Goal: Task Accomplishment & Management: Use online tool/utility

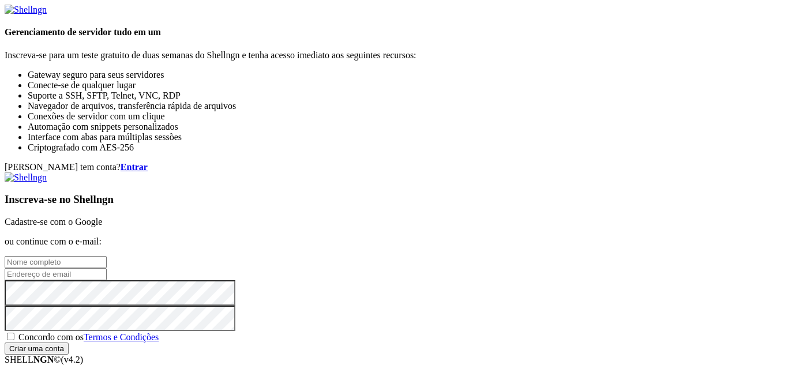
click at [102, 217] on link "Cadastre-se com o Google" at bounding box center [53, 222] width 97 height 10
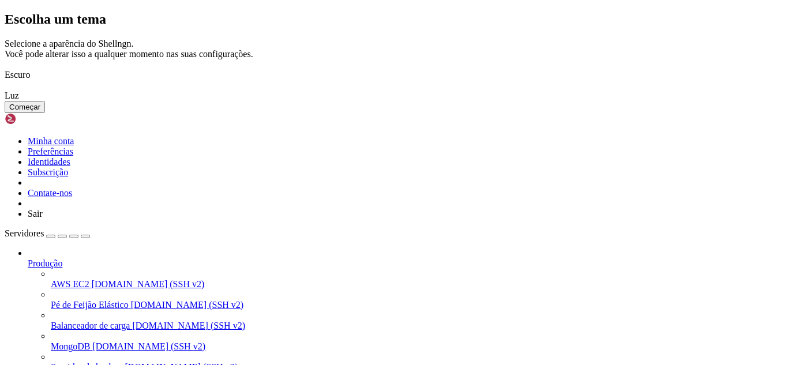
click at [40, 111] on font "Começar" at bounding box center [24, 107] width 31 height 9
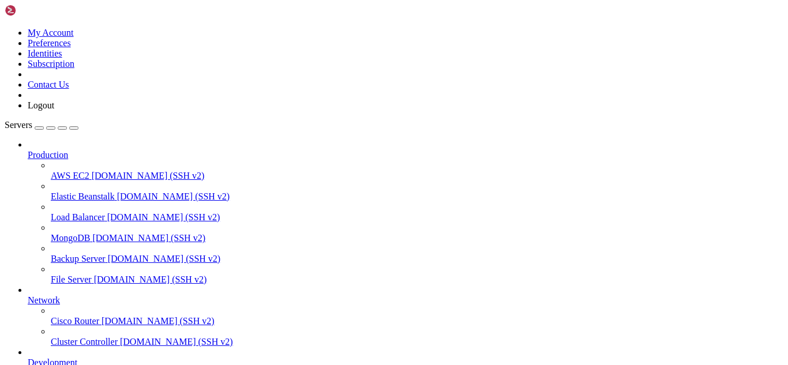
click at [130, 140] on div at bounding box center [406, 145] width 756 height 10
click at [28, 150] on icon at bounding box center [28, 150] width 0 height 0
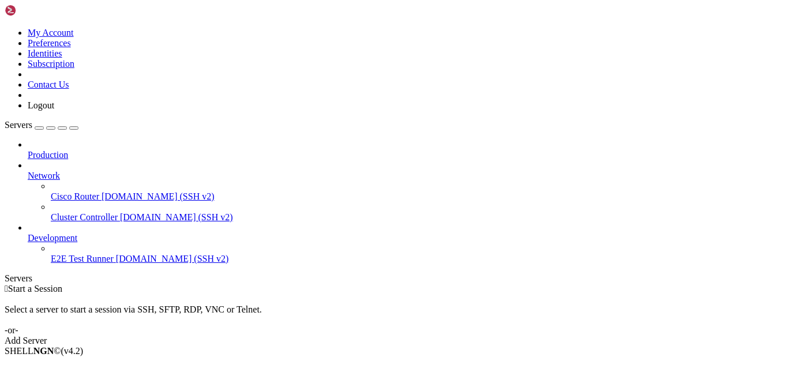
click at [129, 160] on div at bounding box center [406, 165] width 756 height 10
click at [28, 171] on icon at bounding box center [28, 171] width 0 height 0
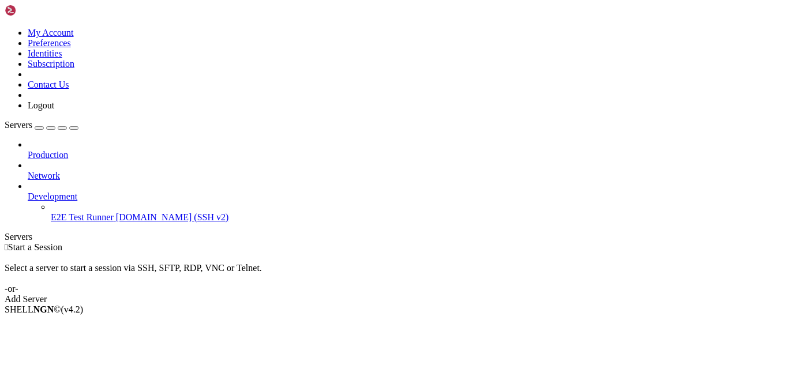
click at [28, 191] on icon at bounding box center [28, 191] width 0 height 0
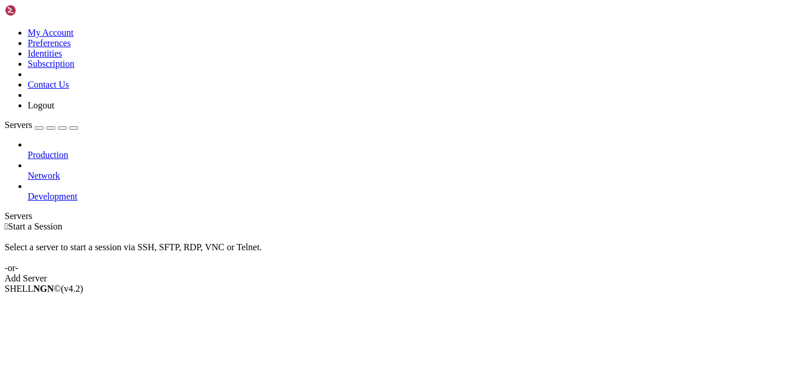
click at [452, 273] on link "Add Server" at bounding box center [394, 278] width 779 height 10
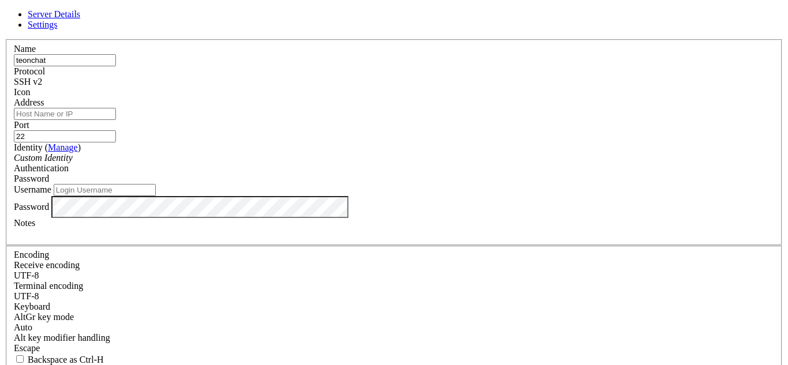
type input "teonchat"
click at [116, 120] on input "Address" at bounding box center [65, 114] width 102 height 12
paste input "[TECHNICAL_ID]"
type input "[TECHNICAL_ID]"
click at [116, 130] on input "22" at bounding box center [65, 136] width 102 height 12
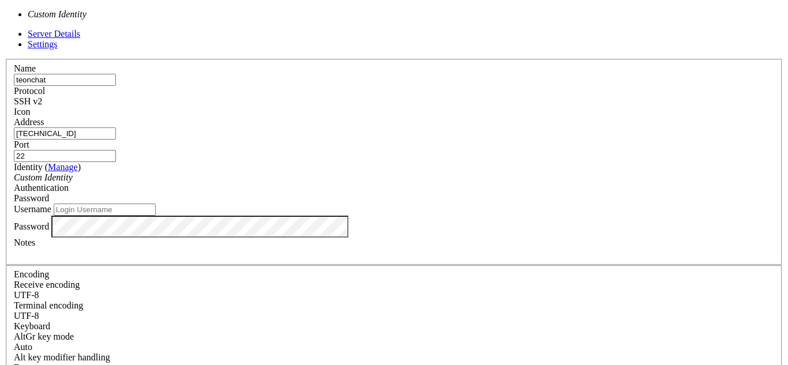
click at [351, 172] on div "Custom Identity" at bounding box center [394, 177] width 760 height 10
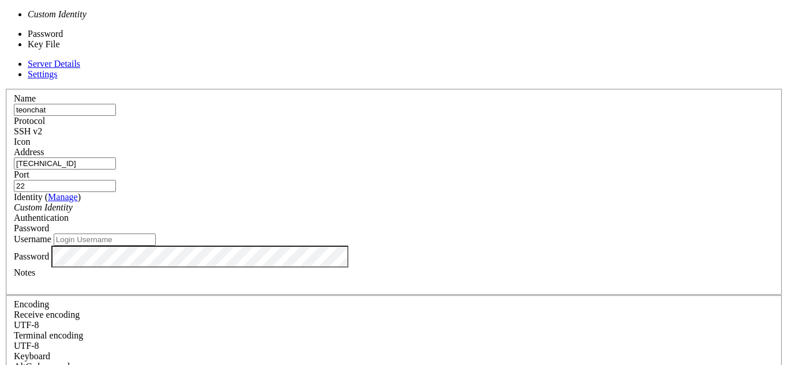
click at [470, 223] on div "Password" at bounding box center [394, 228] width 760 height 10
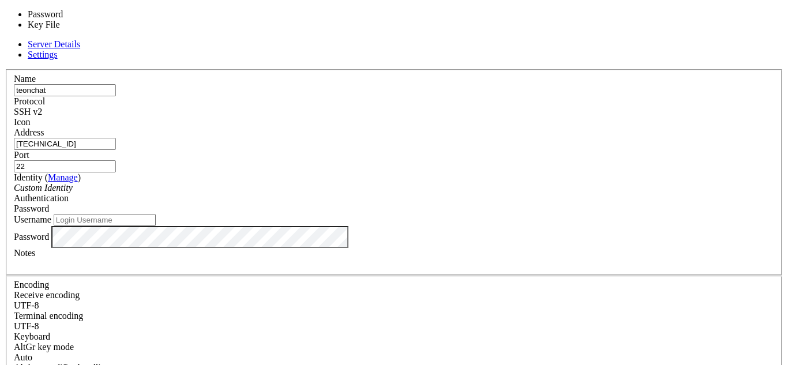
click at [156, 214] on input "Username" at bounding box center [105, 220] width 102 height 12
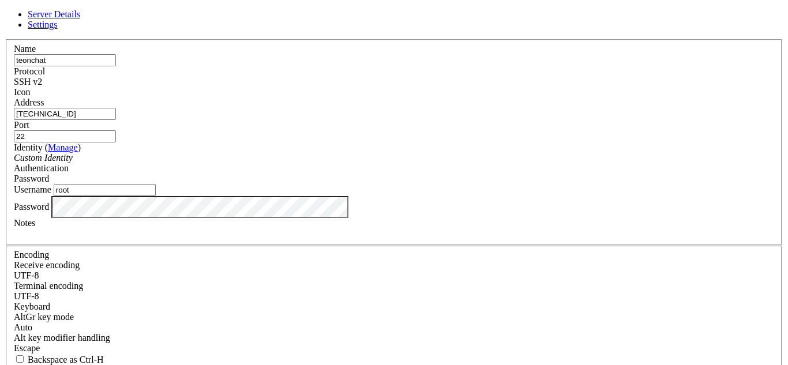
type input "root"
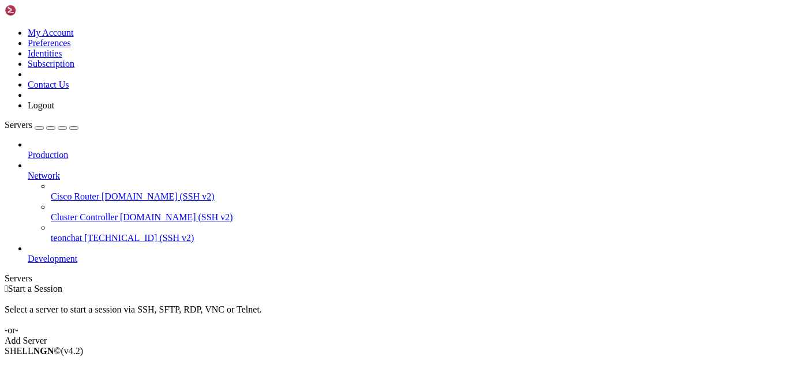
click at [84, 233] on span "[TECHNICAL_ID] (SSH v2)" at bounding box center [139, 238] width 110 height 10
click at [82, 233] on span "teonchat" at bounding box center [66, 238] width 31 height 10
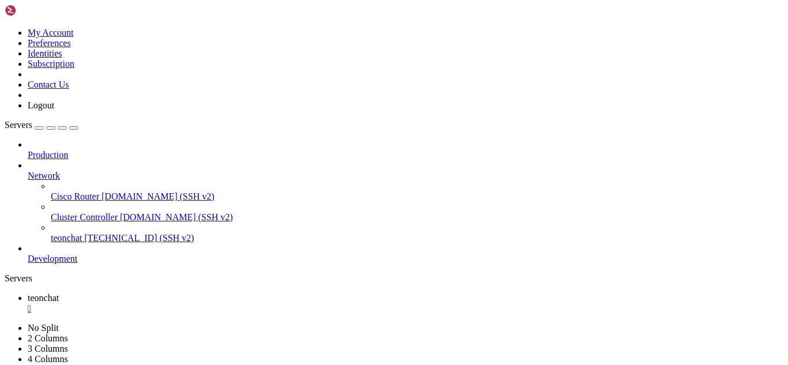
scroll to position [10, 0]
drag, startPoint x: 197, startPoint y: 785, endPoint x: 418, endPoint y: 731, distance: 226.7
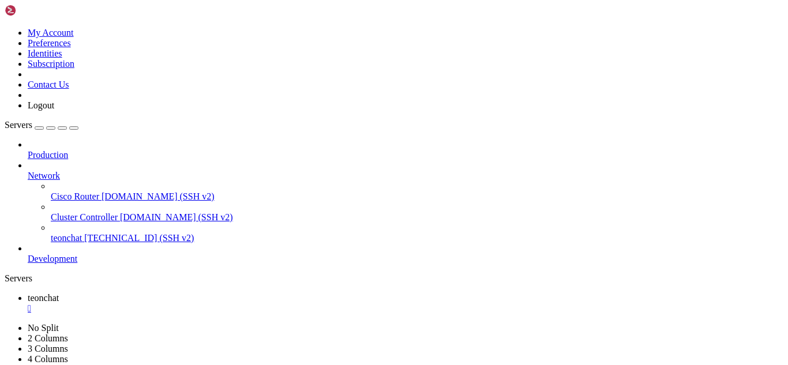
scroll to position [1471, 0]
drag, startPoint x: 104, startPoint y: 621, endPoint x: 52, endPoint y: 642, distance: 55.9
click at [51, 128] on div "button" at bounding box center [51, 128] width 0 height 0
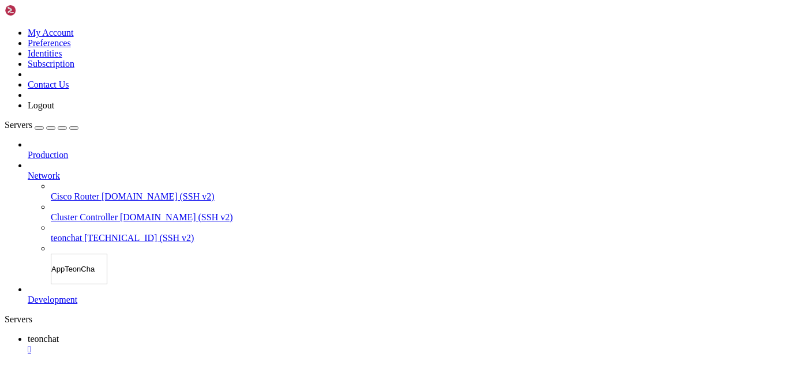
type input "AppTeonChat"
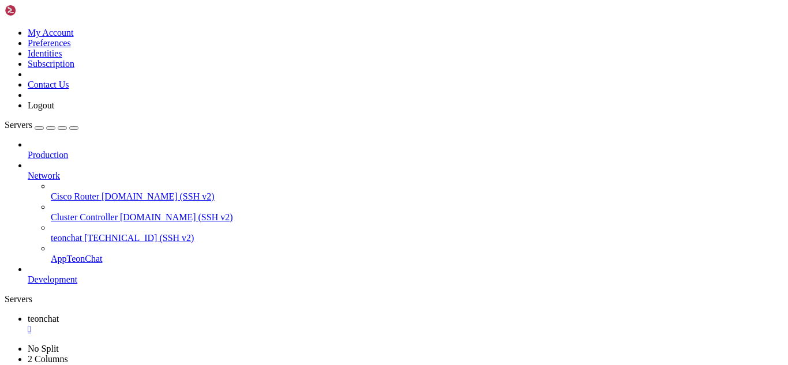
click at [51, 254] on link "AppTeonChat" at bounding box center [417, 259] width 732 height 10
click at [51, 254] on span "AppTeonChat" at bounding box center [77, 259] width 52 height 10
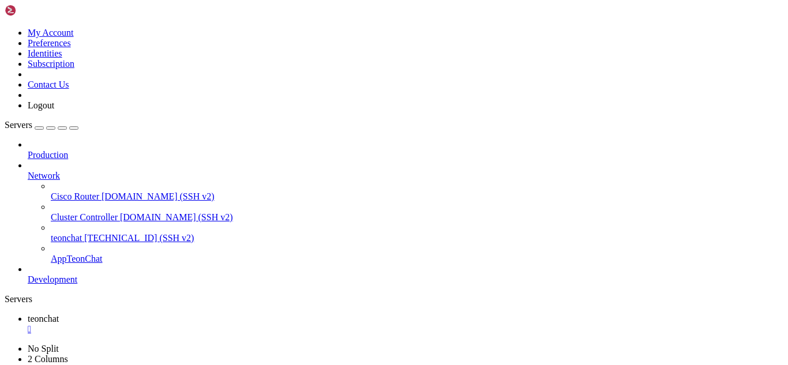
click at [51, 254] on span "AppTeonChat" at bounding box center [77, 259] width 52 height 10
click at [5, 28] on icon at bounding box center [5, 28] width 0 height 0
click at [5, 28] on link at bounding box center [5, 28] width 0 height 0
click at [77, 275] on span "Development" at bounding box center [53, 280] width 50 height 10
click at [28, 275] on icon at bounding box center [28, 275] width 0 height 0
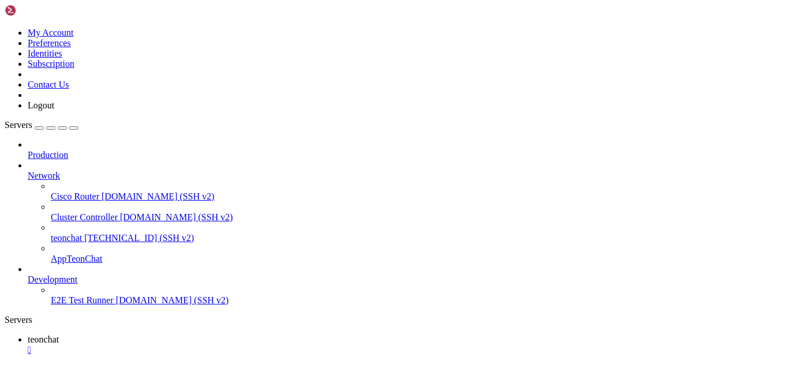
click at [28, 275] on icon at bounding box center [28, 275] width 0 height 0
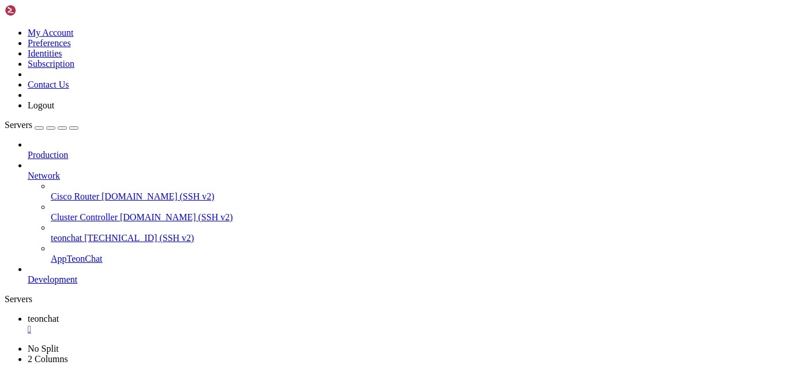
click at [28, 171] on icon at bounding box center [28, 171] width 0 height 0
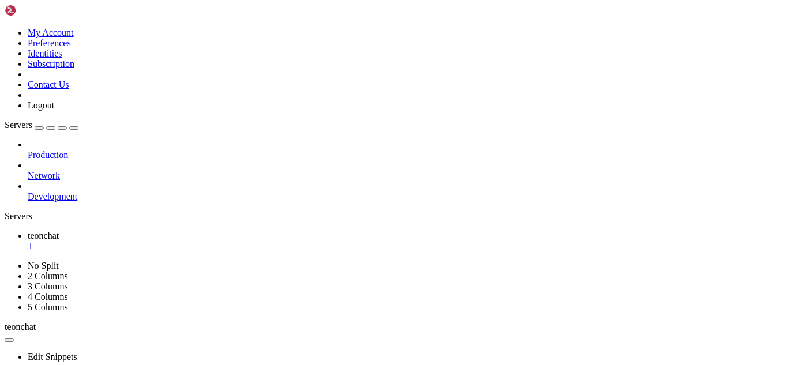
click at [51, 128] on div "button" at bounding box center [51, 128] width 0 height 0
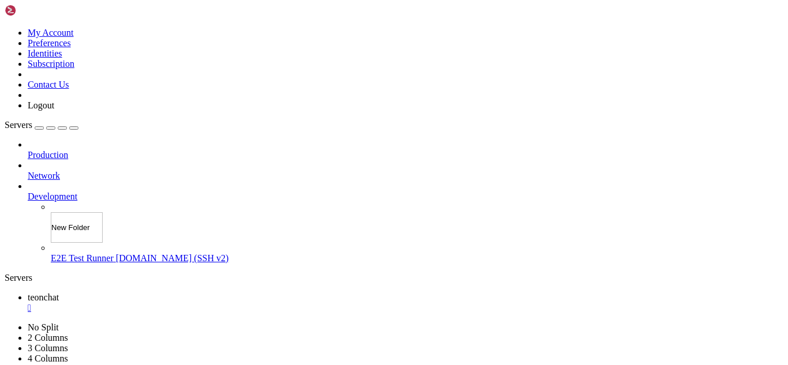
click at [55, 227] on div "Servers Production Network Development New Folder E2E Test Runner demo.shellngn…" at bounding box center [394, 192] width 779 height 144
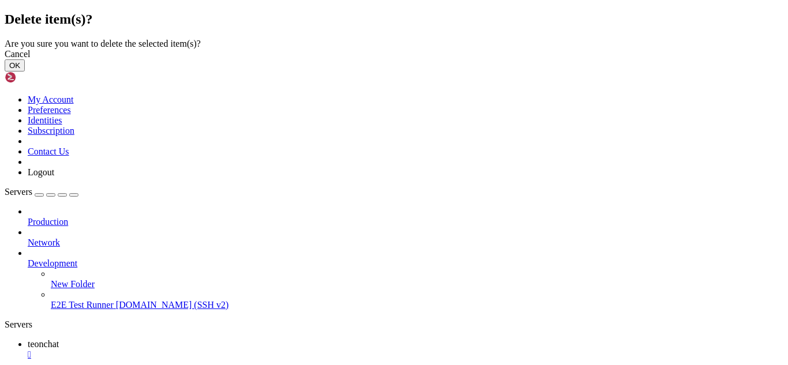
click at [25, 72] on button "OK" at bounding box center [15, 65] width 20 height 12
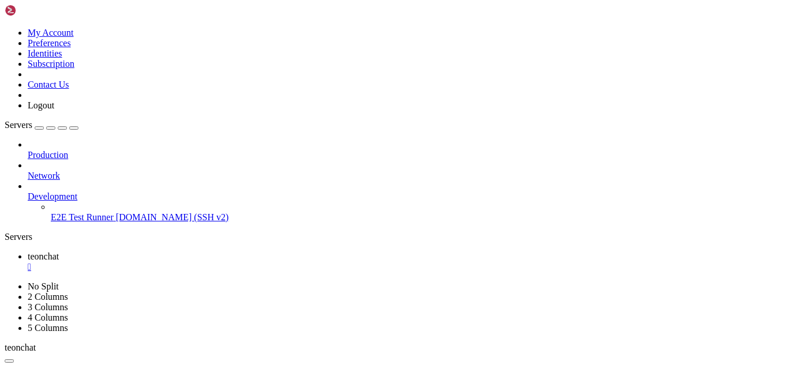
click at [28, 171] on icon at bounding box center [28, 171] width 0 height 0
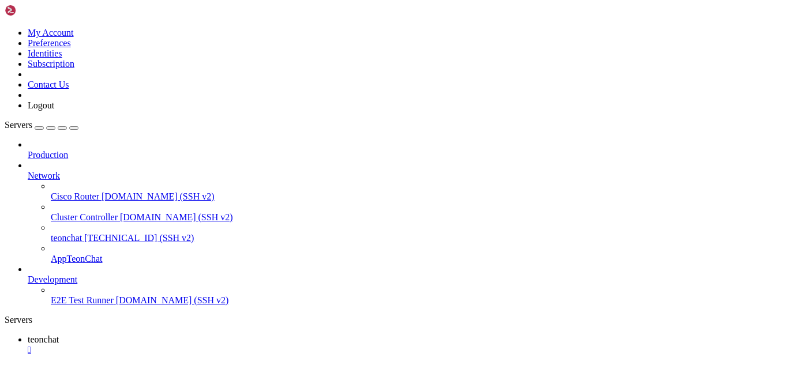
click at [77, 254] on span "AppTeonChat" at bounding box center [77, 259] width 52 height 10
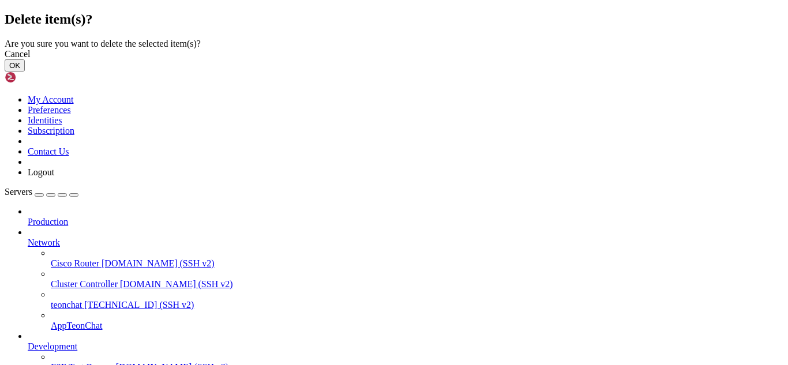
click at [25, 72] on button "OK" at bounding box center [15, 65] width 20 height 12
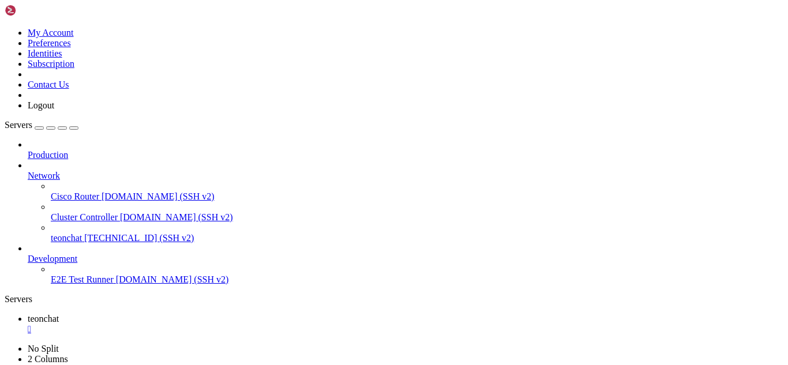
click at [84, 233] on span "[TECHNICAL_ID] (SSH v2)" at bounding box center [139, 238] width 110 height 10
click at [282, 345] on div "" at bounding box center [406, 350] width 756 height 10
click at [102, 191] on span "[DOMAIN_NAME] (SSH v2)" at bounding box center [158, 196] width 113 height 10
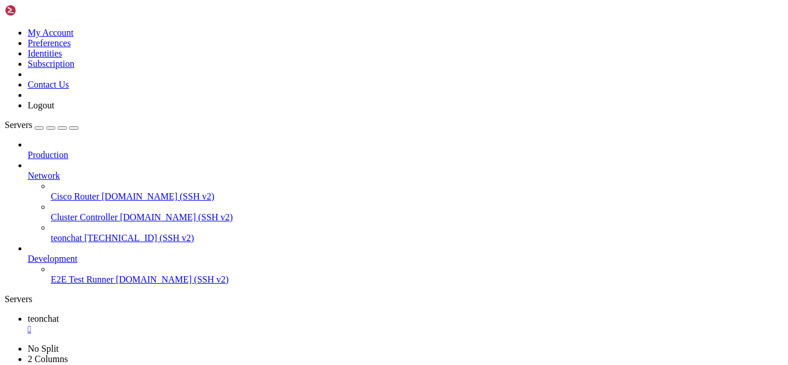
click at [102, 191] on span "[DOMAIN_NAME] (SSH v2)" at bounding box center [158, 196] width 113 height 10
click at [297, 345] on div "" at bounding box center [406, 350] width 756 height 10
click at [68, 150] on span "Production" at bounding box center [48, 155] width 40 height 10
click at [130, 140] on div at bounding box center [406, 145] width 756 height 10
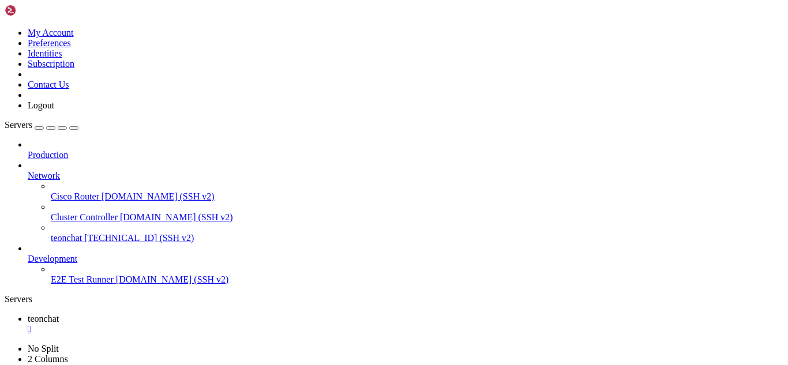
click at [28, 150] on icon at bounding box center [28, 150] width 0 height 0
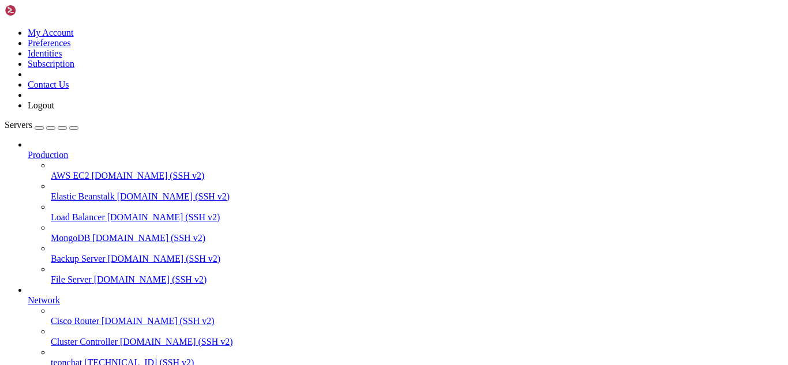
click at [94, 275] on span "[DOMAIN_NAME] (SSH v2)" at bounding box center [150, 280] width 113 height 10
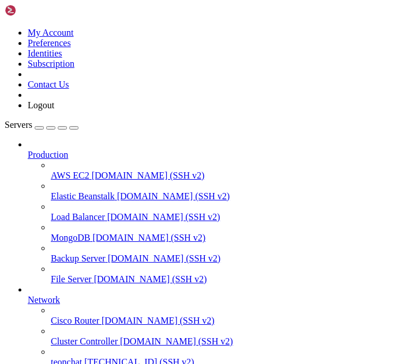
scroll to position [101, 0]
click at [77, 358] on span "teonchat" at bounding box center [66, 363] width 31 height 10
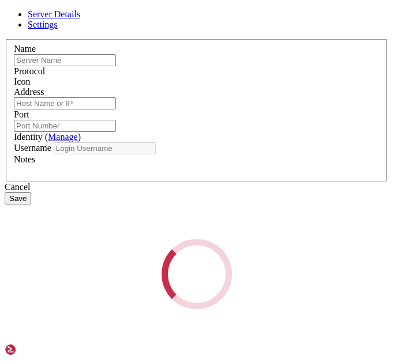
type input "teonchat"
type input "[TECHNICAL_ID]"
type input "22"
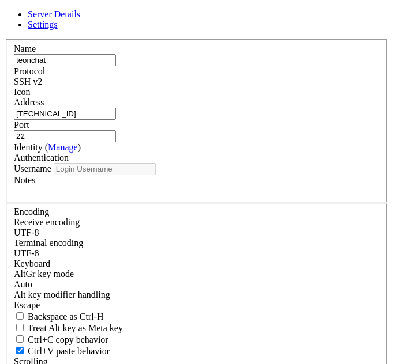
type input "root"
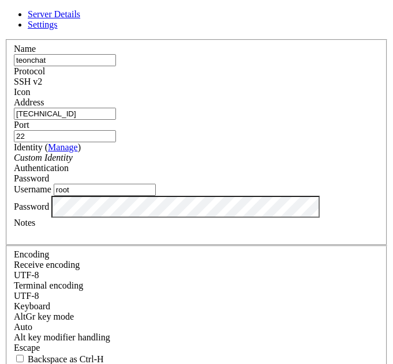
scroll to position [179, 0]
click at [58, 29] on span "Settings" at bounding box center [43, 25] width 30 height 10
click at [187, 343] on div "Escape" at bounding box center [196, 348] width 365 height 10
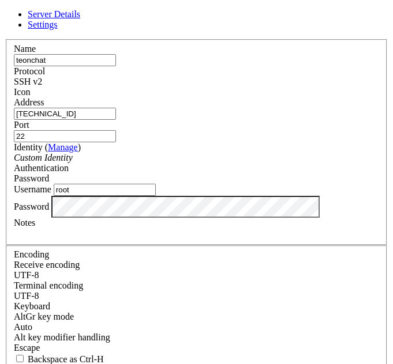
checkbox input "true"
click at [80, 19] on link "Server Details" at bounding box center [54, 14] width 52 height 10
click at [58, 29] on link "Settings" at bounding box center [43, 25] width 30 height 10
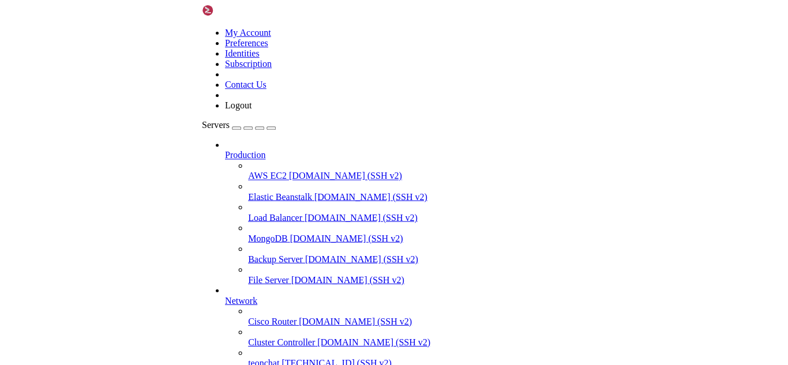
scroll to position [0, 0]
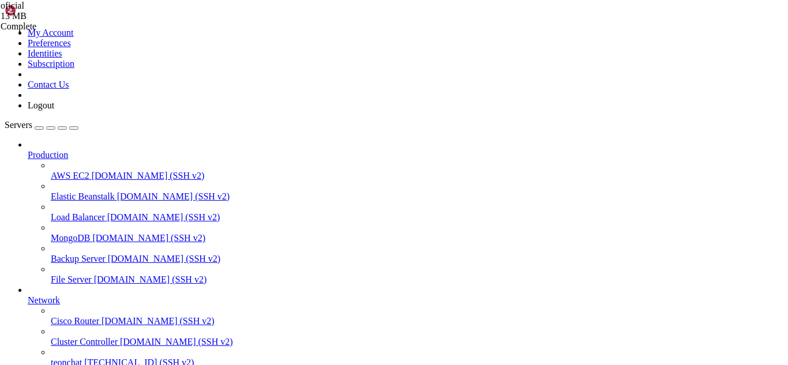
scroll to position [1480, 0]
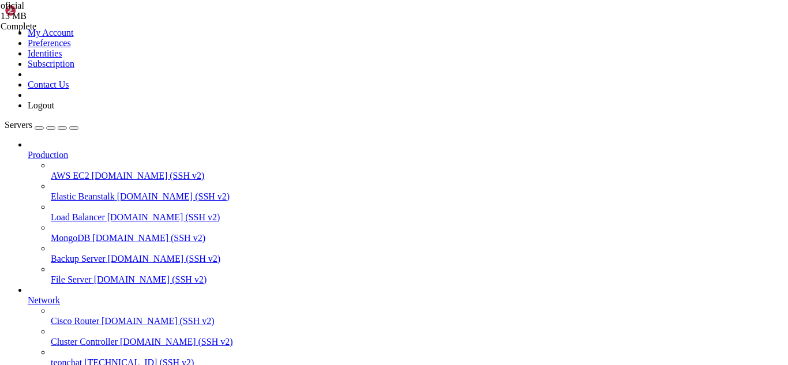
drag, startPoint x: 362, startPoint y: 36, endPoint x: 177, endPoint y: 40, distance: 184.6
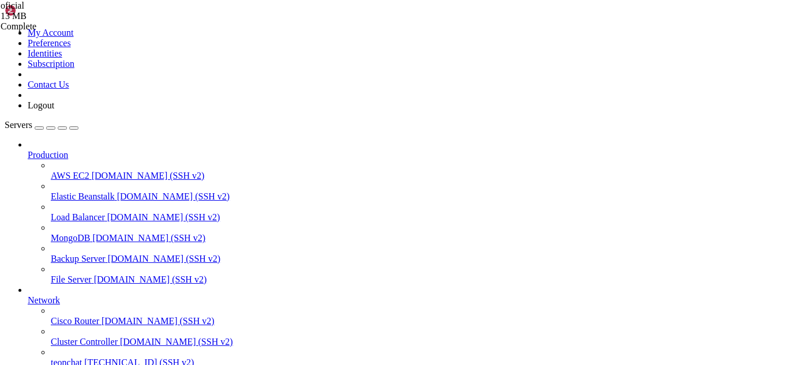
drag, startPoint x: 360, startPoint y: 40, endPoint x: 234, endPoint y: 41, distance: 126.9
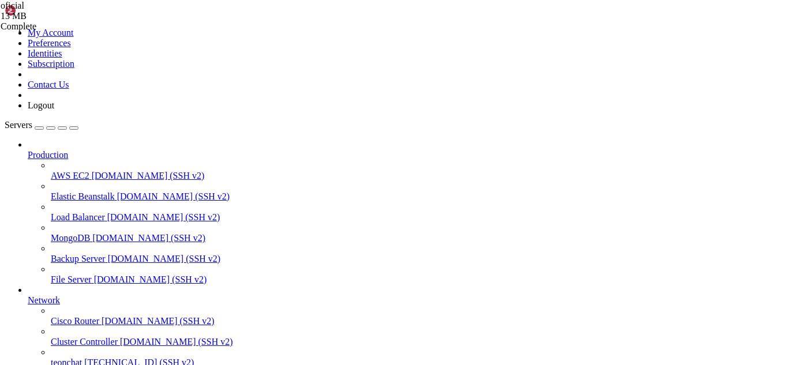
drag, startPoint x: 211, startPoint y: 940, endPoint x: 335, endPoint y: 949, distance: 124.3
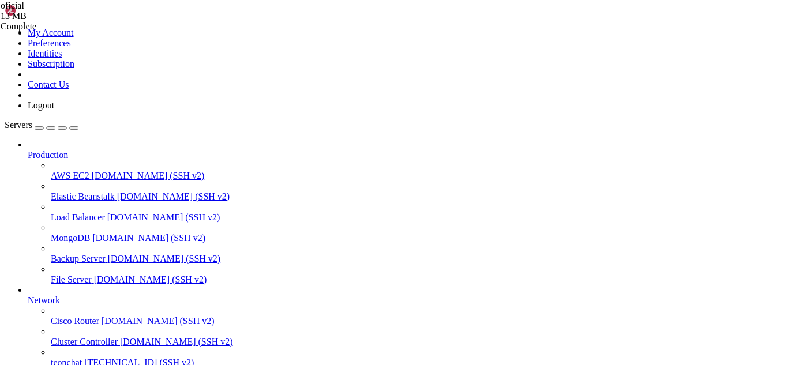
type input "/root/meuapp"
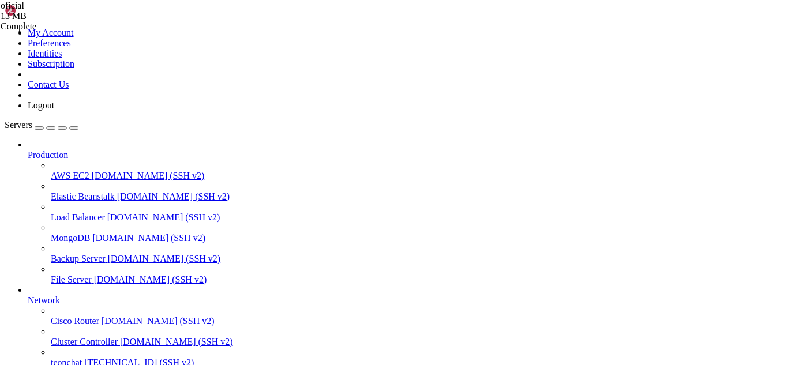
type textarea "command: bash -c "pip install flask && python main.py""
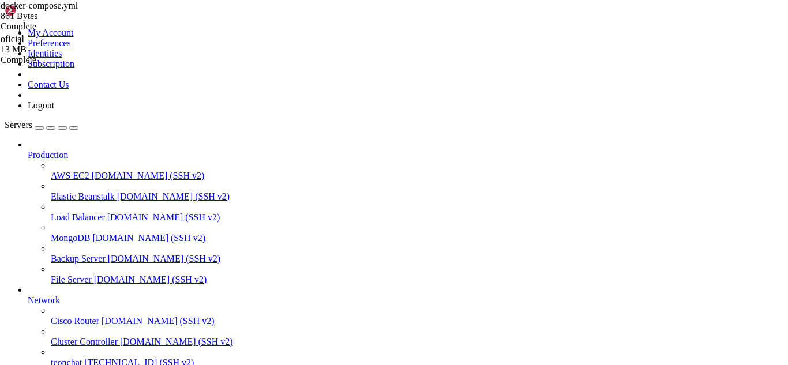
copy div "root@teonchat:~/meuapp/flaskmkdir/oficial/app_delivery# docker compose down doc…"
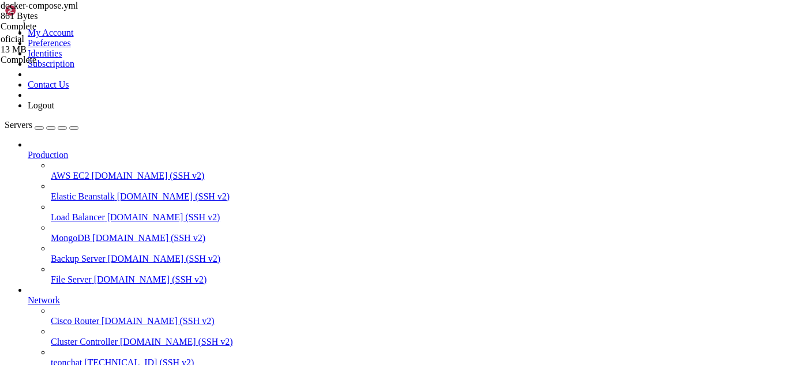
scroll to position [5324, 0]
drag, startPoint x: 159, startPoint y: 950, endPoint x: 364, endPoint y: 941, distance: 206.1
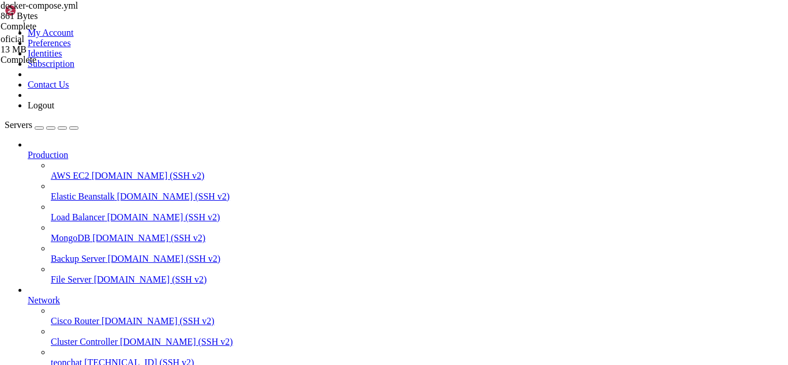
drag, startPoint x: 10, startPoint y: 782, endPoint x: 128, endPoint y: 946, distance: 201.7
copy div "root@teonchat:~/meuapp# docker-compose up -d Creating network "meuapp_default" …"
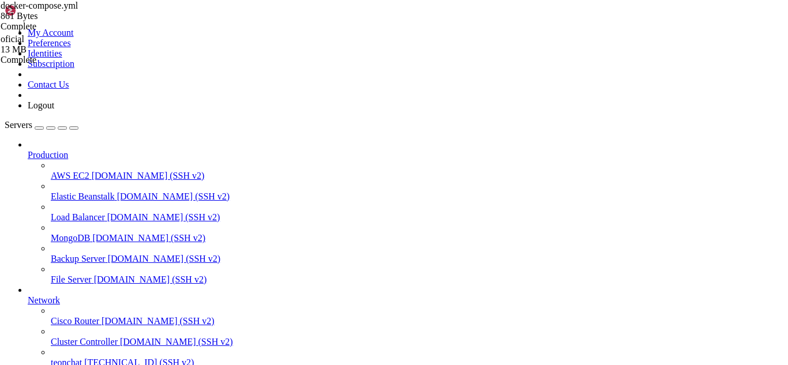
scroll to position [11, 2]
drag, startPoint x: 5, startPoint y: 664, endPoint x: 158, endPoint y: 941, distance: 316.5
drag, startPoint x: 182, startPoint y: 944, endPoint x: 611, endPoint y: 948, distance: 429.7
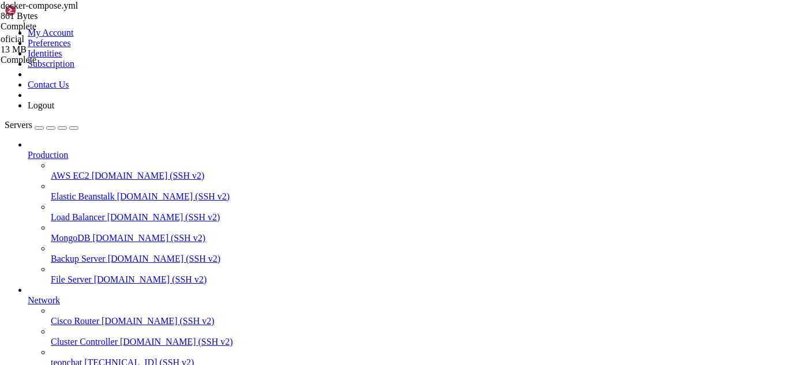
drag, startPoint x: 7, startPoint y: 938, endPoint x: 123, endPoint y: 940, distance: 115.9
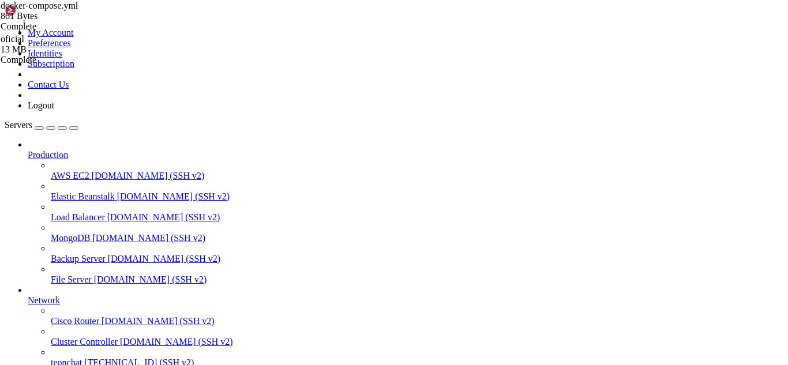
drag, startPoint x: 144, startPoint y: 941, endPoint x: 9, endPoint y: 937, distance: 134.4
copy x-row "See 'docker login --help'."
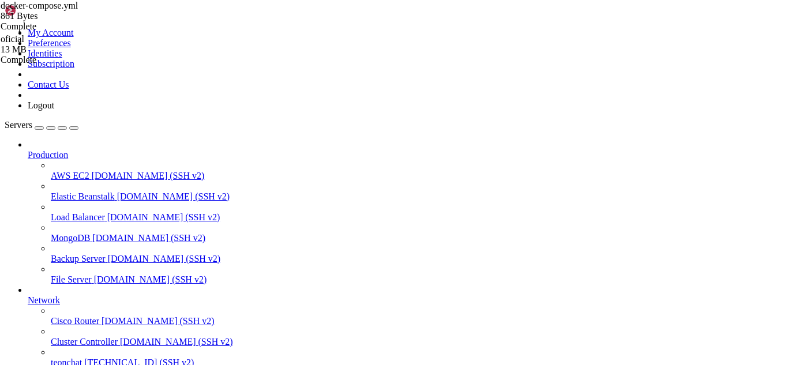
drag, startPoint x: 257, startPoint y: 823, endPoint x: 378, endPoint y: 922, distance: 157.0
drag, startPoint x: 5, startPoint y: 664, endPoint x: 242, endPoint y: 949, distance: 370.6
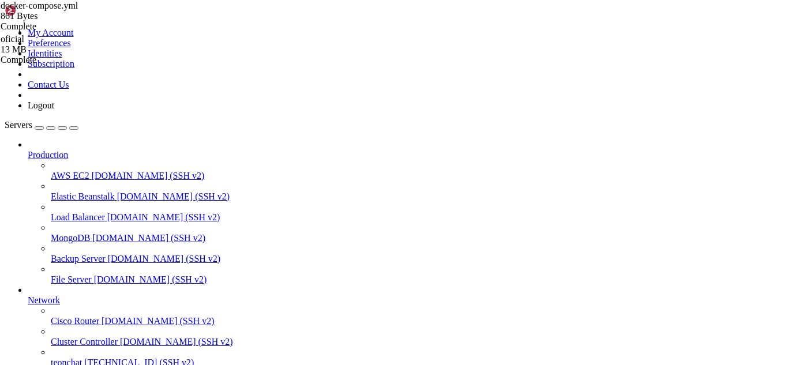
drag, startPoint x: 12, startPoint y: 908, endPoint x: 75, endPoint y: 937, distance: 69.7
drag, startPoint x: 9, startPoint y: 899, endPoint x: 119, endPoint y: 939, distance: 117.7
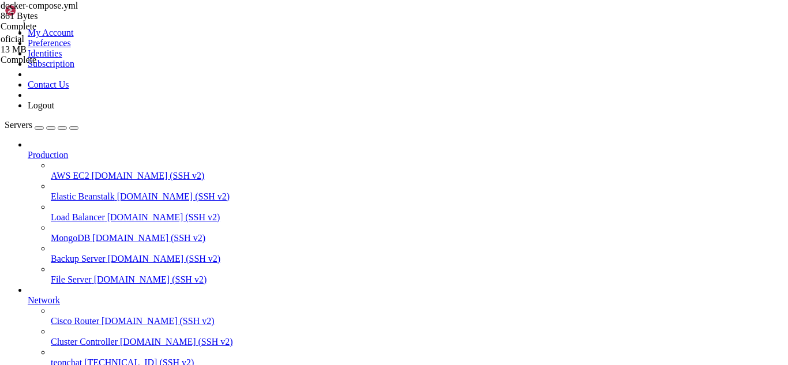
copy div "Login Succeeded root@teonchat:~/meuapp# docker-compose up -d Creating network "…"
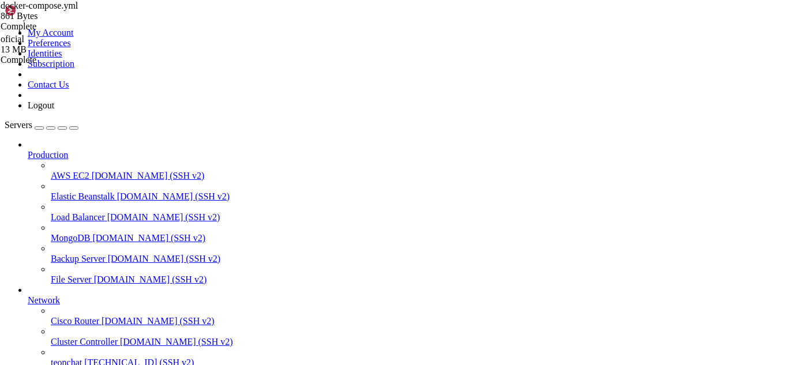
scroll to position [5922, 0]
drag, startPoint x: 157, startPoint y: 945, endPoint x: 265, endPoint y: 952, distance: 108.7
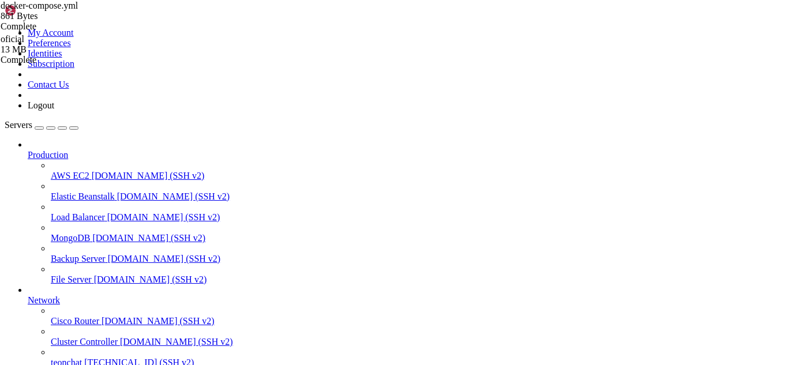
drag, startPoint x: 88, startPoint y: 838, endPoint x: 16, endPoint y: 841, distance: 72.7
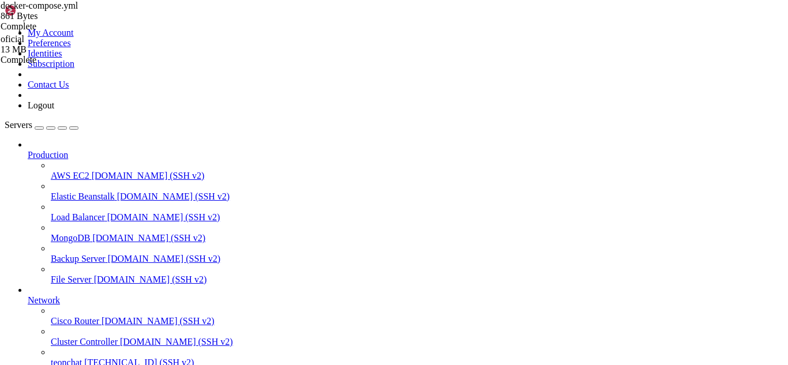
drag, startPoint x: 184, startPoint y: 948, endPoint x: 144, endPoint y: 942, distance: 40.2
drag, startPoint x: 10, startPoint y: 724, endPoint x: 177, endPoint y: 948, distance: 278.9
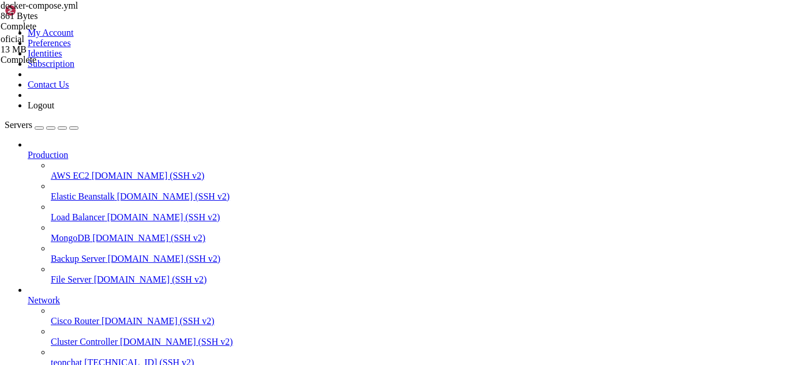
drag, startPoint x: 170, startPoint y: 779, endPoint x: 11, endPoint y: 769, distance: 158.9
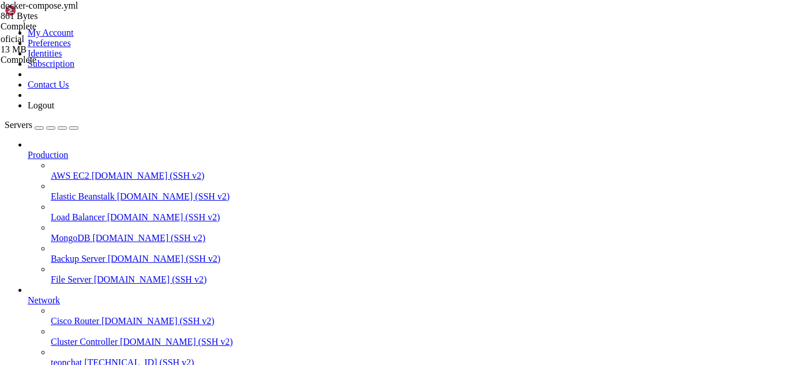
copy div "root@teonchat:~/meuapp# nano docker-compose.yml root@teonchat:~/meuapp# docker-…"
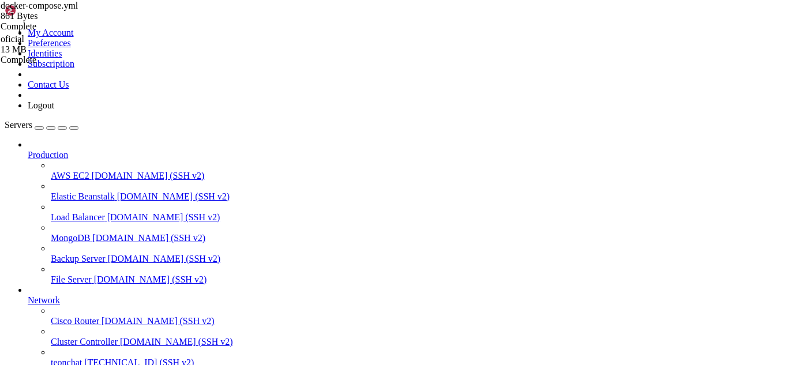
drag, startPoint x: 186, startPoint y: 943, endPoint x: 141, endPoint y: 953, distance: 46.0
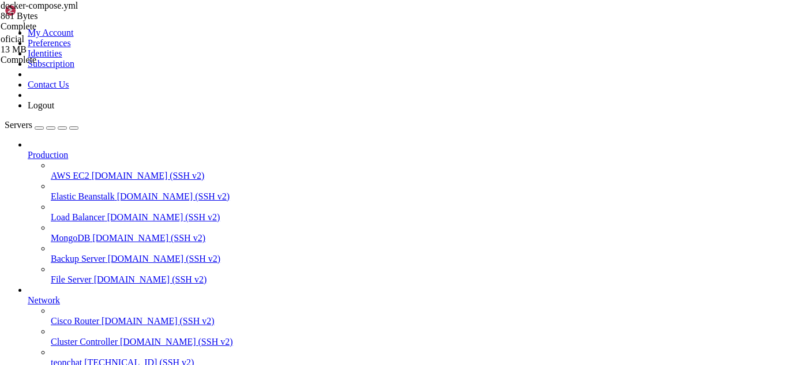
drag, startPoint x: 10, startPoint y: 822, endPoint x: 144, endPoint y: 938, distance: 177.5
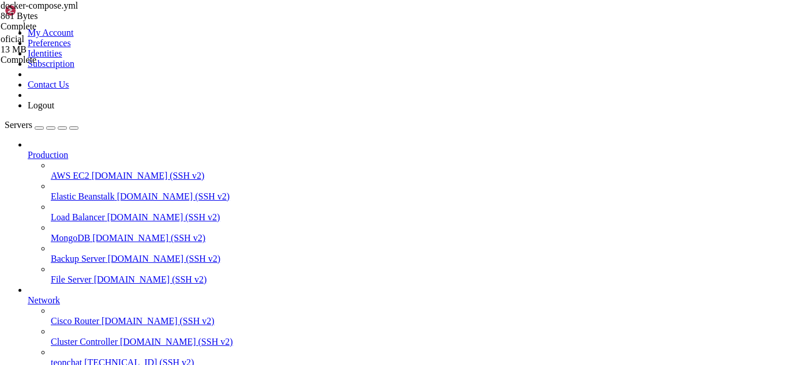
drag, startPoint x: 131, startPoint y: 933, endPoint x: 108, endPoint y: 897, distance: 41.8
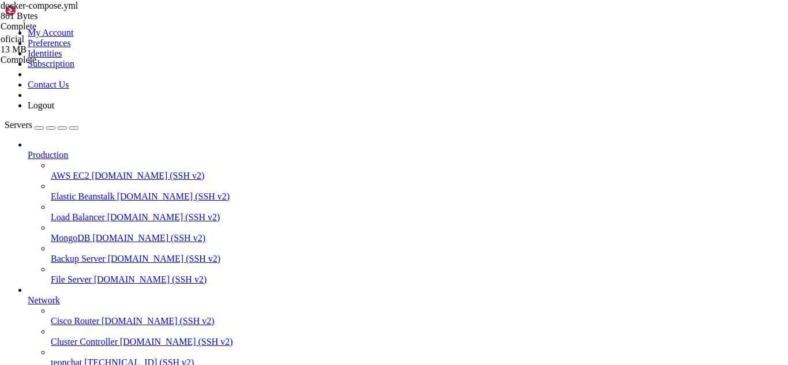
drag, startPoint x: 141, startPoint y: 939, endPoint x: 108, endPoint y: 816, distance: 127.2
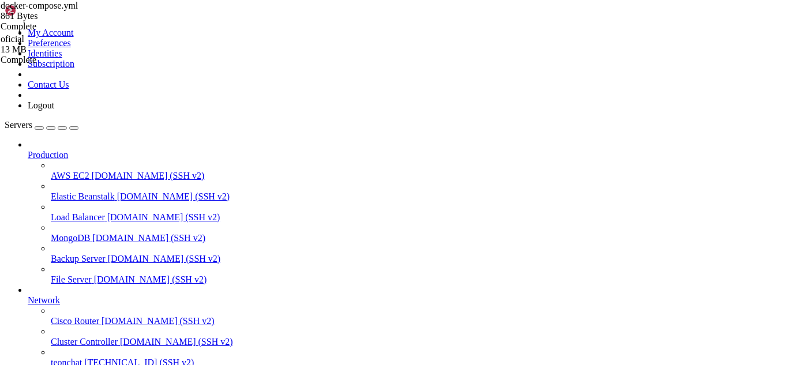
drag, startPoint x: 144, startPoint y: 895, endPoint x: 126, endPoint y: 919, distance: 30.0
drag, startPoint x: 159, startPoint y: 887, endPoint x: 252, endPoint y: 935, distance: 104.7
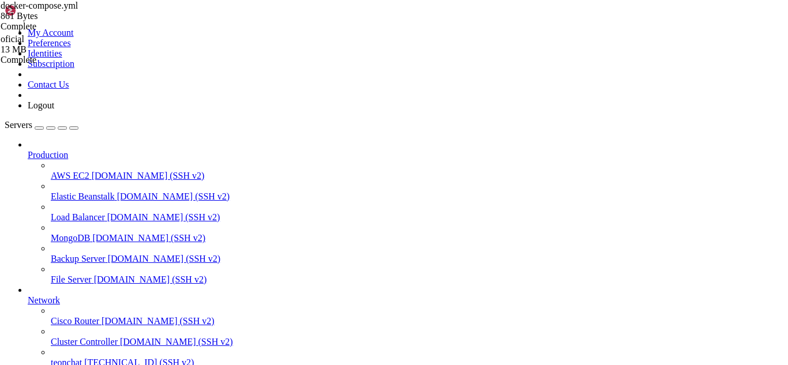
drag, startPoint x: 179, startPoint y: 839, endPoint x: 104, endPoint y: 786, distance: 92.0
